Goal: Task Accomplishment & Management: Use online tool/utility

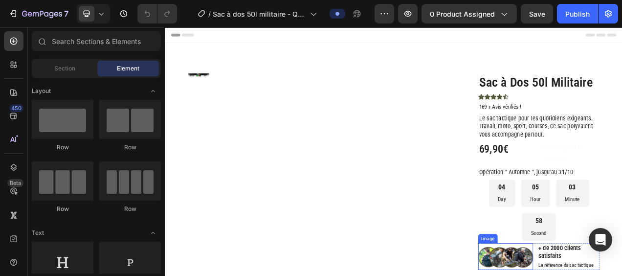
scroll to position [109, 0]
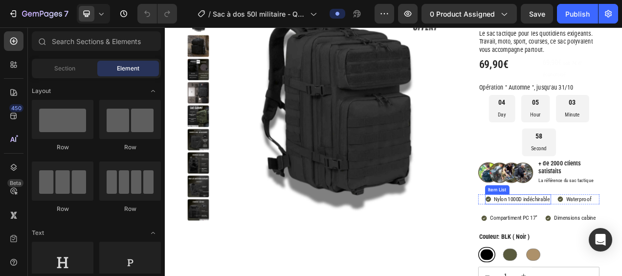
click at [615, 243] on p "Nylon 1000D indéchirable" at bounding box center [622, 248] width 71 height 10
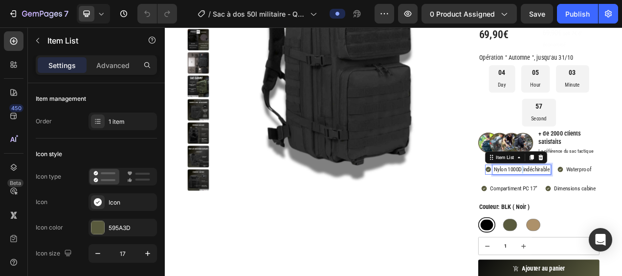
click at [614, 211] on p "Nylon 1000D indéchirable" at bounding box center [622, 210] width 71 height 10
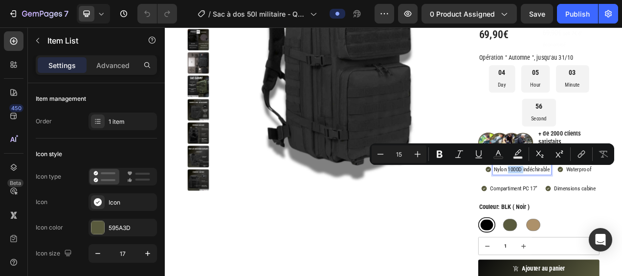
click at [614, 211] on p "Nylon 1000D indéchirable" at bounding box center [622, 210] width 71 height 10
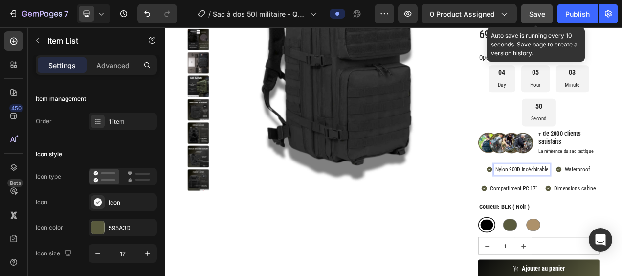
click at [541, 16] on span "Save" at bounding box center [537, 14] width 16 height 8
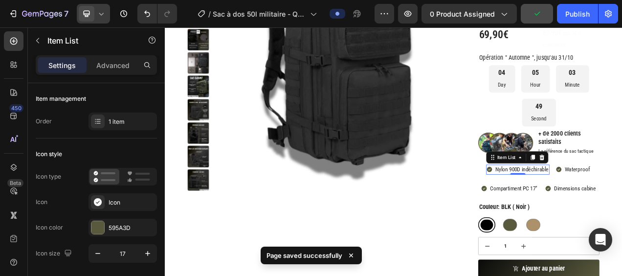
click at [102, 16] on icon at bounding box center [101, 14] width 10 height 10
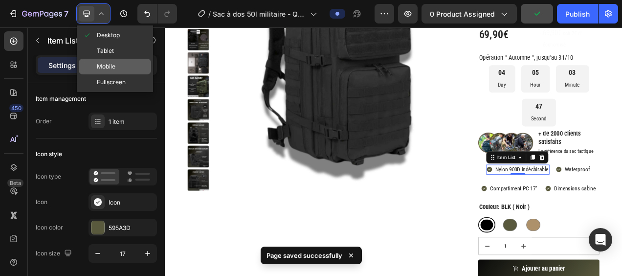
drag, startPoint x: 125, startPoint y: 64, endPoint x: 319, endPoint y: 131, distance: 204.8
click at [125, 64] on div "Mobile" at bounding box center [115, 67] width 72 height 16
type input "20"
type input "14"
type input "10"
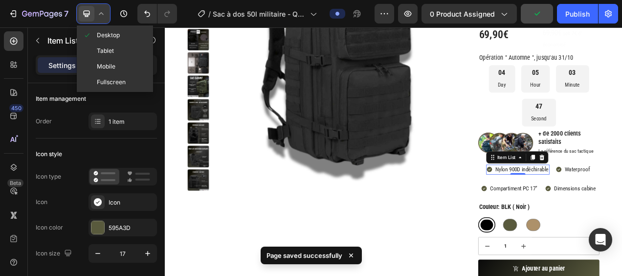
type input "10"
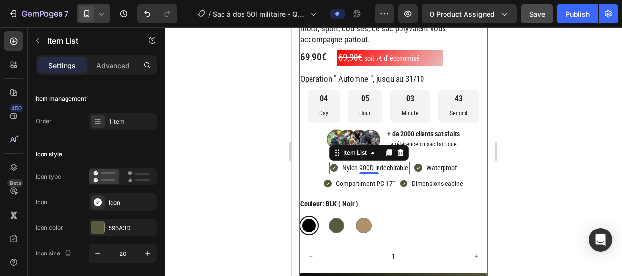
scroll to position [185, 0]
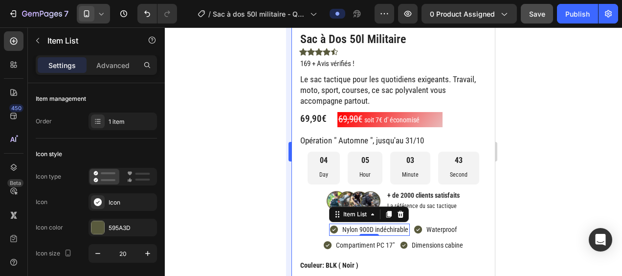
drag, startPoint x: 267, startPoint y: 184, endPoint x: 291, endPoint y: 183, distance: 24.5
click at [267, 184] on div at bounding box center [393, 151] width 457 height 248
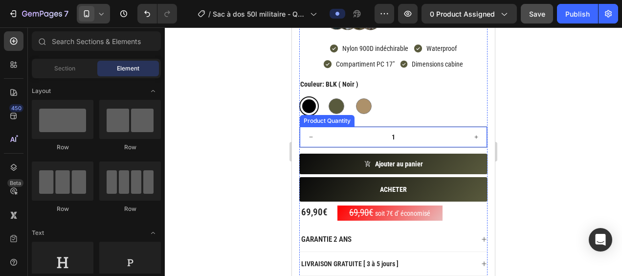
scroll to position [380, 0]
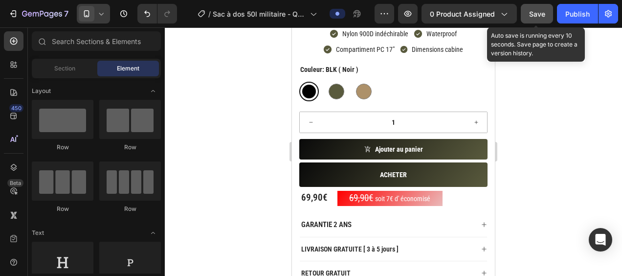
drag, startPoint x: 544, startPoint y: 8, endPoint x: 532, endPoint y: 22, distance: 18.8
click at [543, 9] on button "Save" at bounding box center [537, 14] width 32 height 20
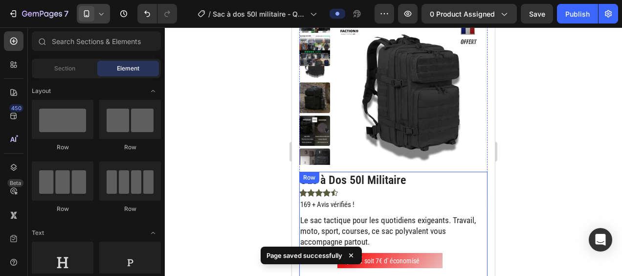
scroll to position [38, 0]
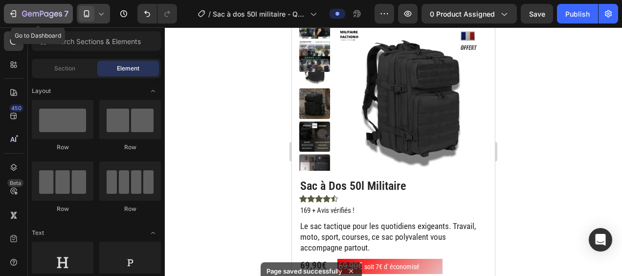
click at [38, 15] on icon "button" at bounding box center [36, 14] width 6 height 4
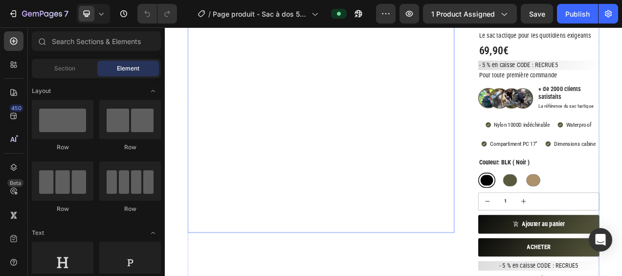
scroll to position [98, 0]
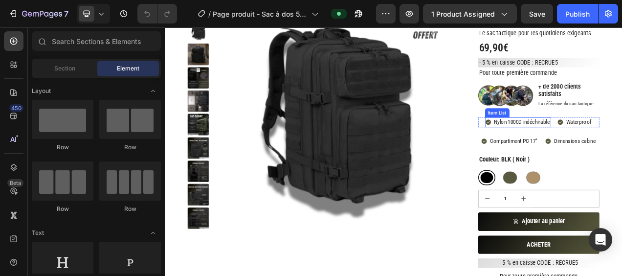
click at [616, 150] on p "Nylon 1000D indéchirable" at bounding box center [622, 149] width 71 height 10
click at [615, 150] on p "Nylon 1000D indéchirable" at bounding box center [622, 149] width 71 height 10
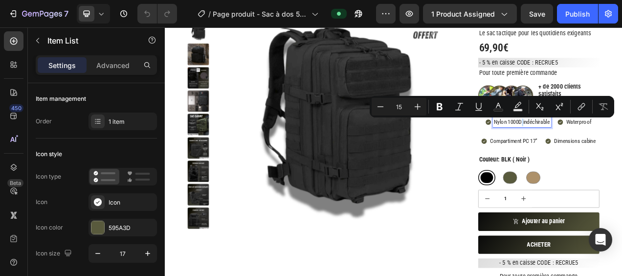
click at [615, 150] on p "Nylon 1000D indéchirable" at bounding box center [622, 149] width 71 height 10
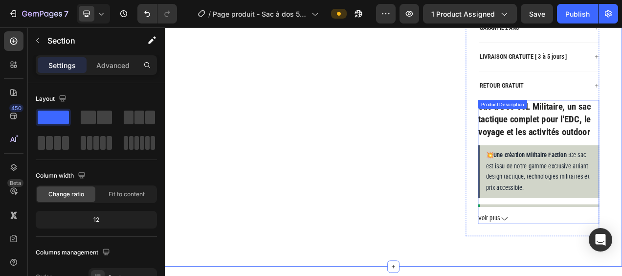
scroll to position [440, 0]
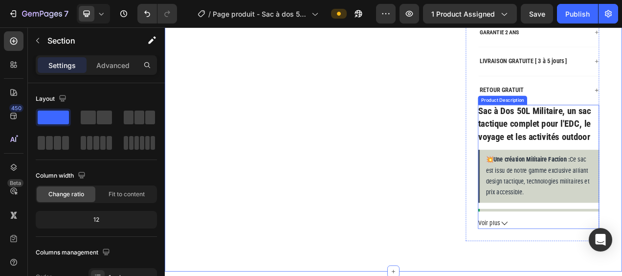
click at [597, 275] on icon at bounding box center [601, 279] width 8 height 8
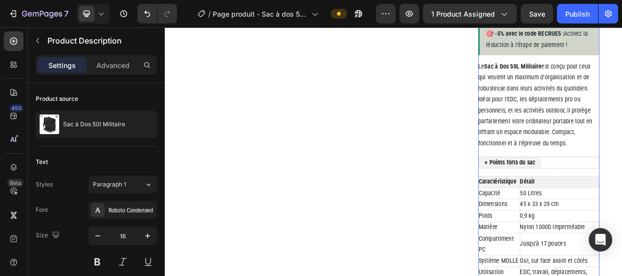
scroll to position [685, 0]
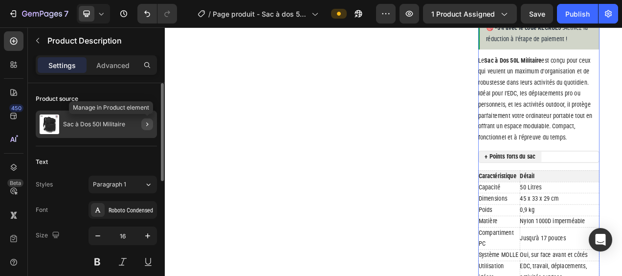
click at [145, 129] on button "button" at bounding box center [147, 124] width 12 height 12
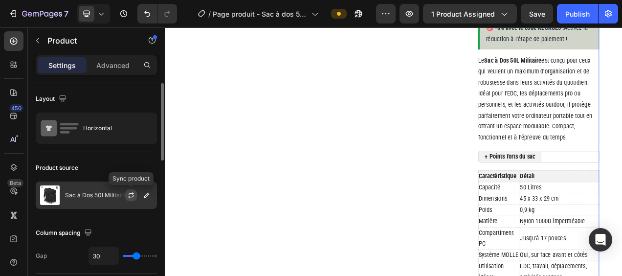
click at [132, 195] on icon "button" at bounding box center [131, 195] width 8 height 8
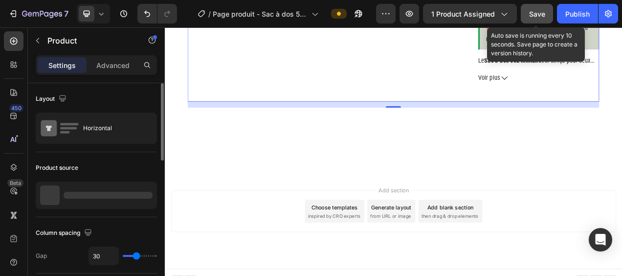
scroll to position [635, 0]
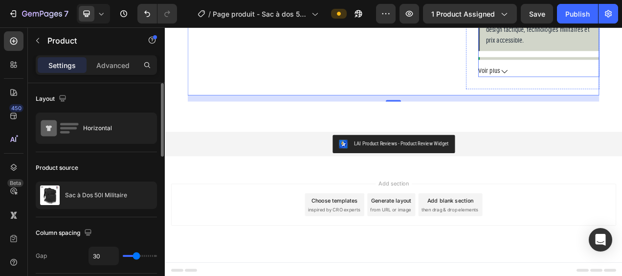
click at [597, 83] on icon at bounding box center [601, 84] width 8 height 4
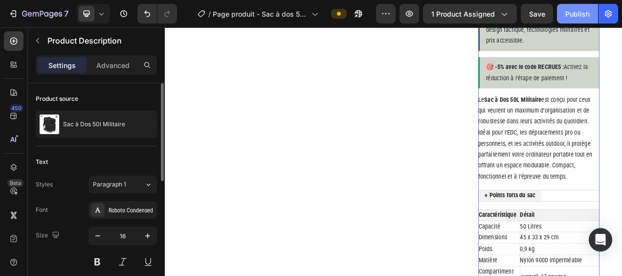
click at [575, 15] on div "Publish" at bounding box center [577, 14] width 24 height 10
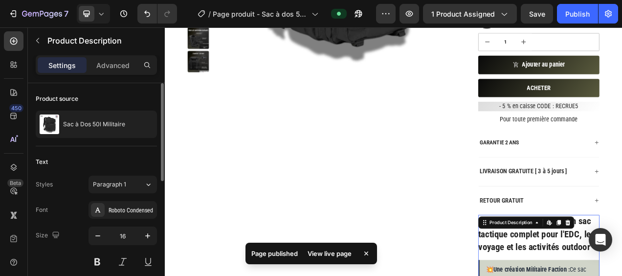
scroll to position [292, 0]
